Goal: Find specific page/section: Find specific page/section

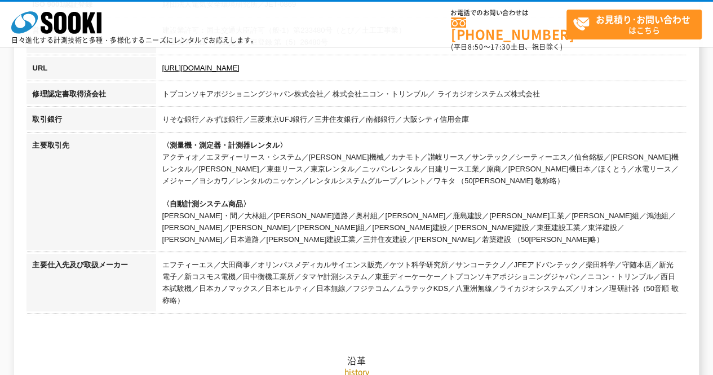
scroll to position [345, 0]
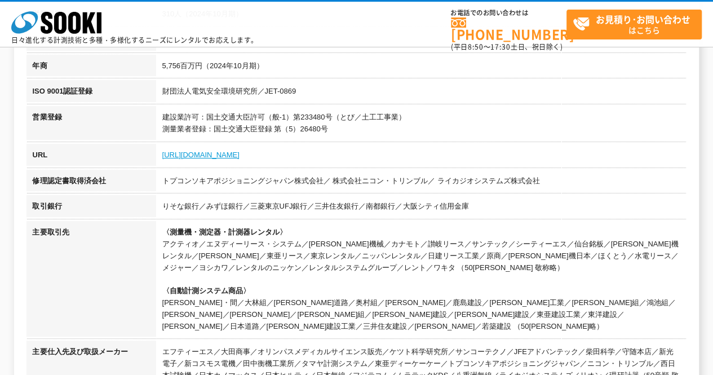
click at [183, 152] on link "[URL][DOMAIN_NAME]" at bounding box center [200, 154] width 77 height 8
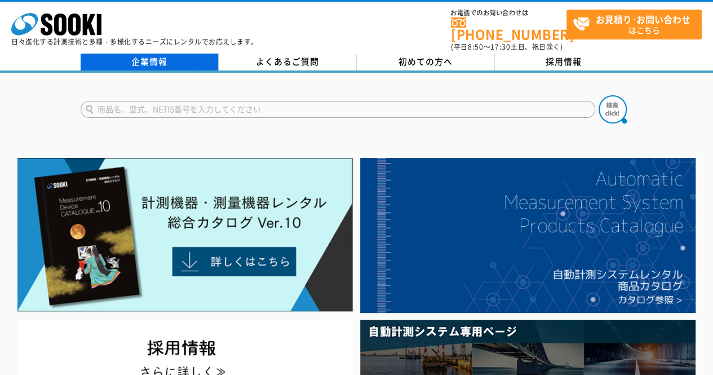
click at [150, 54] on link "企業情報" at bounding box center [150, 62] width 138 height 17
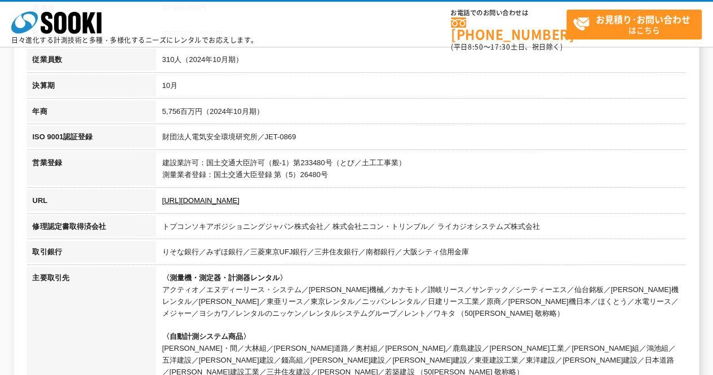
scroll to position [372, 0]
